Goal: Navigation & Orientation: Find specific page/section

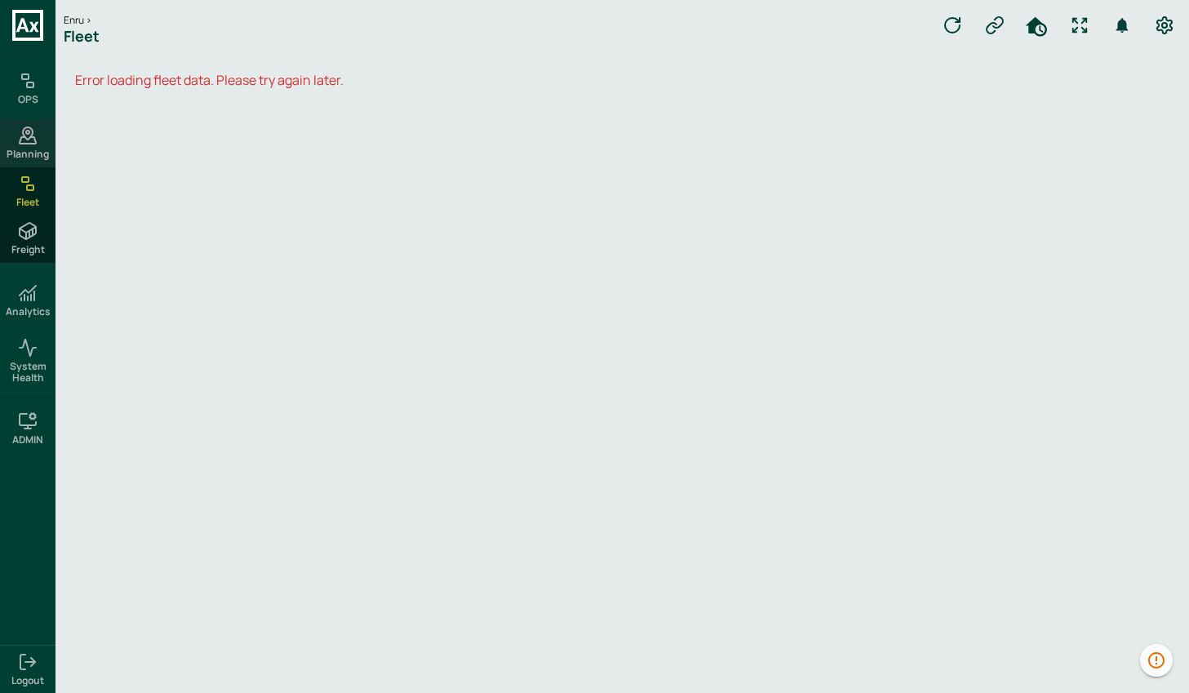
click at [43, 129] on div "Planning" at bounding box center [27, 142] width 55 height 47
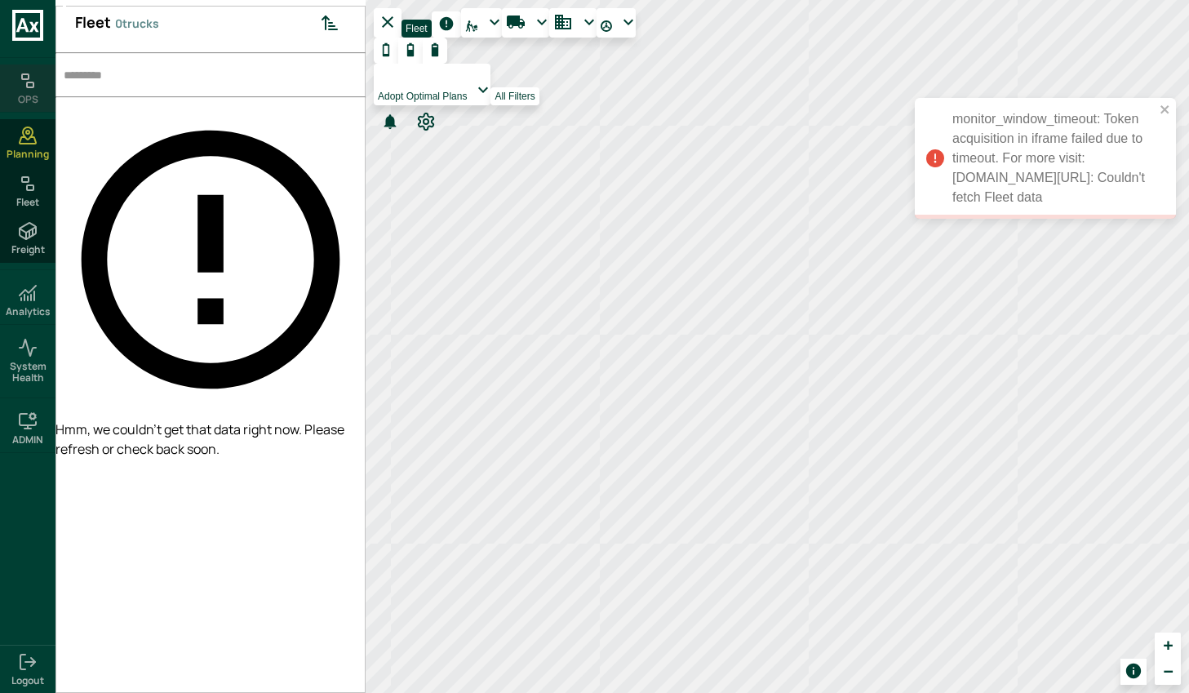
click at [20, 78] on icon at bounding box center [28, 81] width 20 height 20
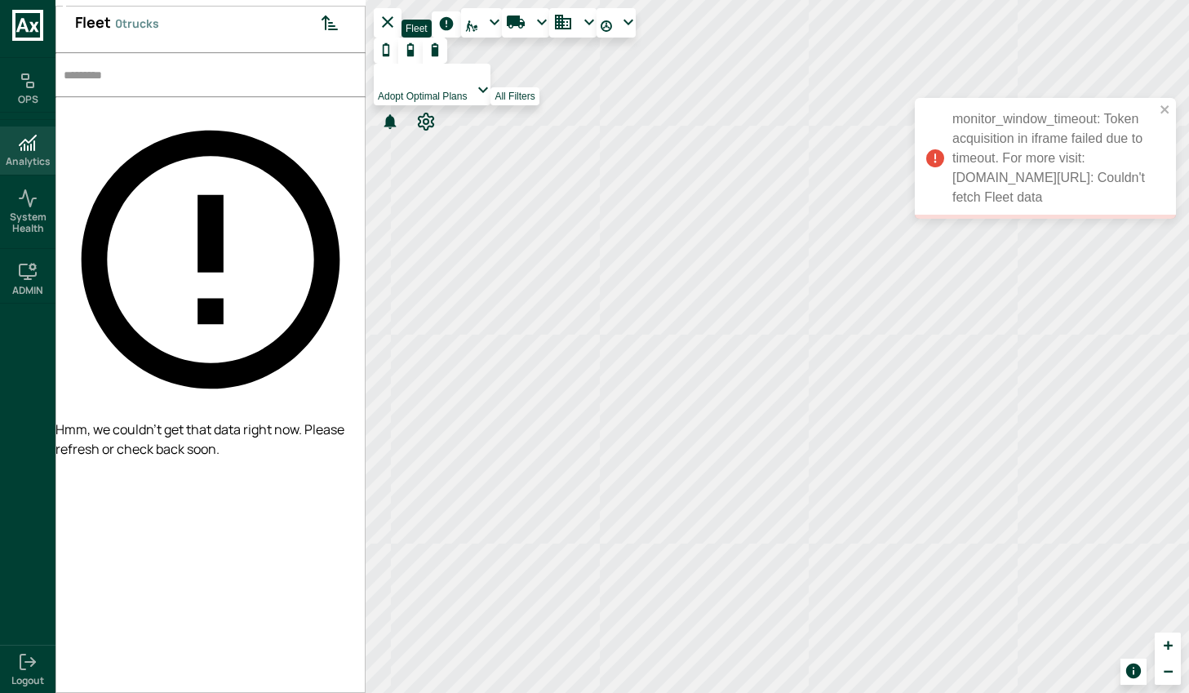
click at [32, 140] on icon at bounding box center [28, 140] width 16 height 10
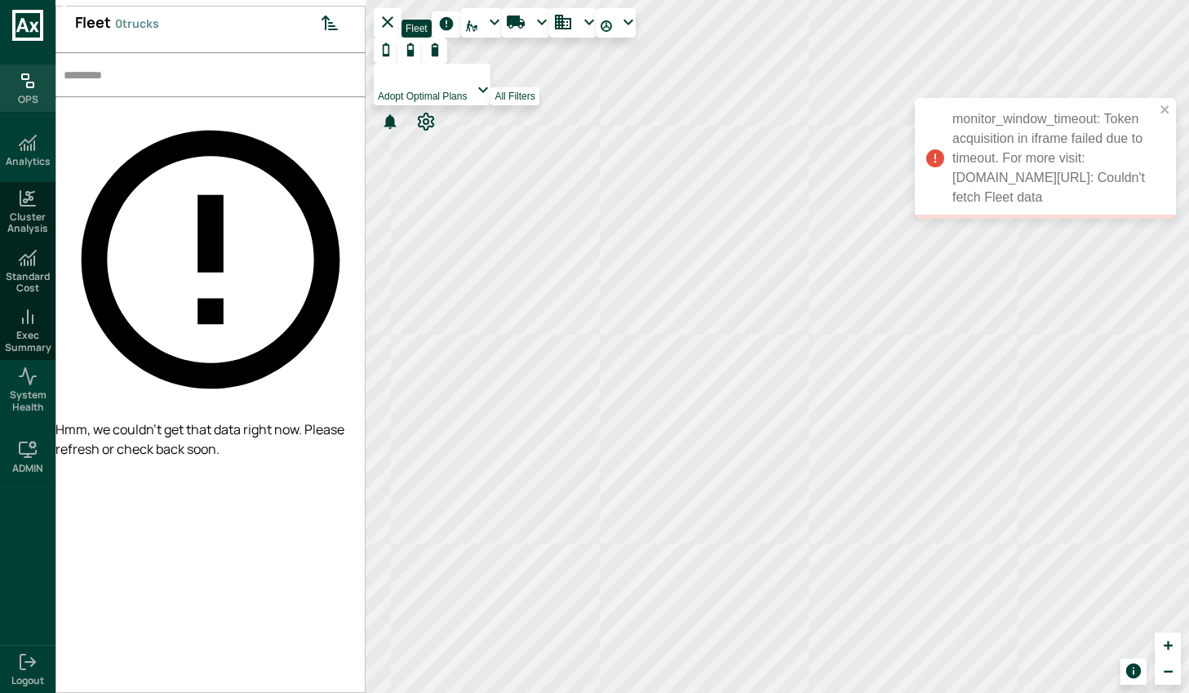
click at [27, 100] on h6 "OPS" at bounding box center [28, 99] width 20 height 11
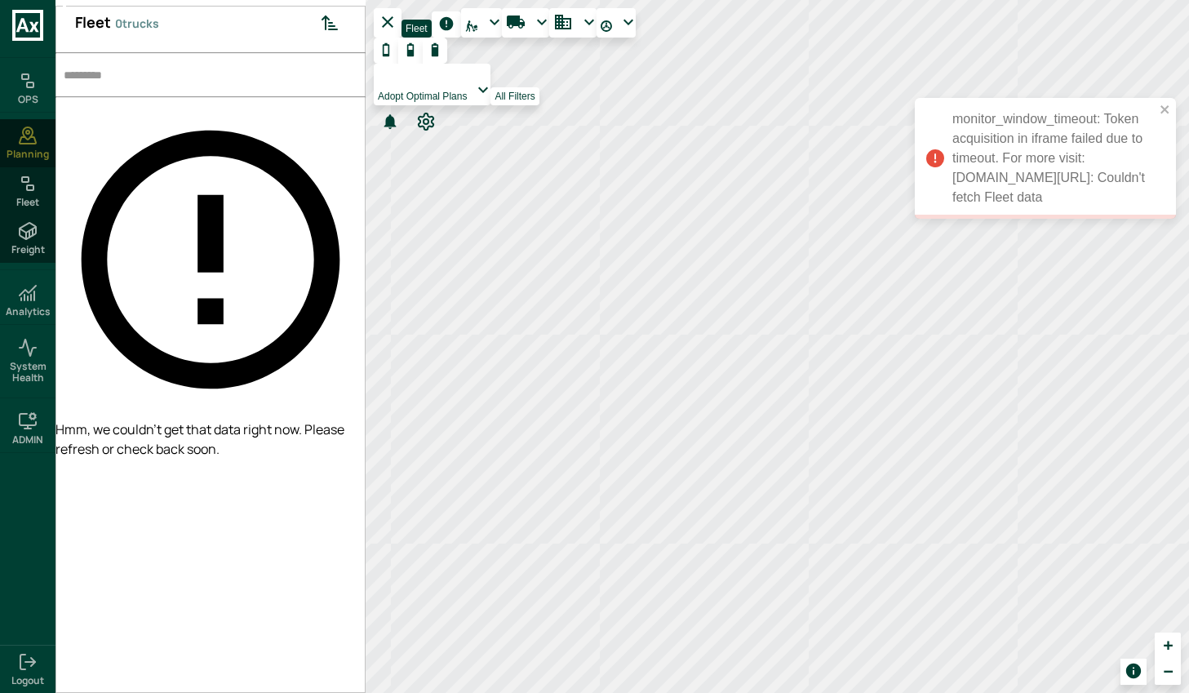
click at [33, 142] on icon at bounding box center [28, 136] width 20 height 20
click at [33, 188] on rect at bounding box center [30, 187] width 7 height 5
